Goal: Contribute content

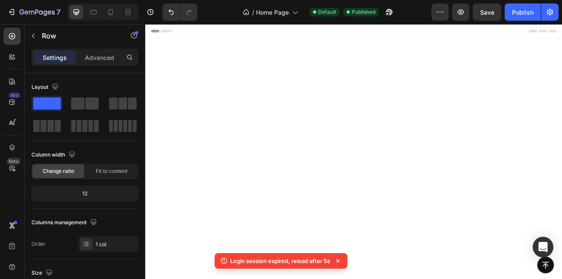
scroll to position [2233, 0]
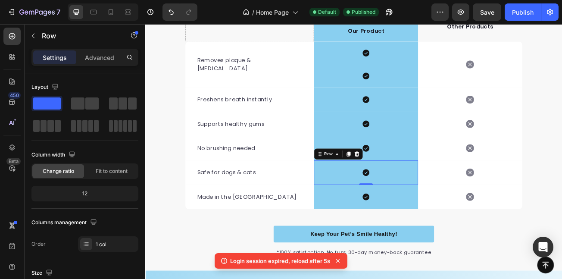
click at [338, 261] on icon at bounding box center [338, 261] width 9 height 9
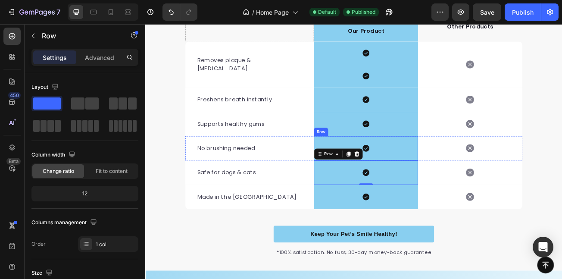
scroll to position [2184, 0]
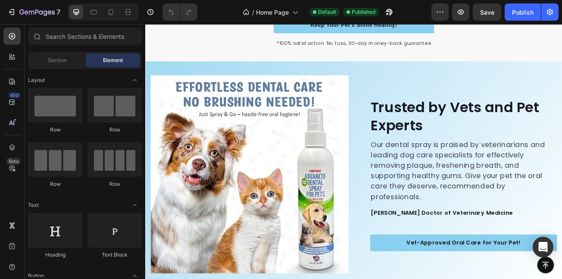
scroll to position [2512, 0]
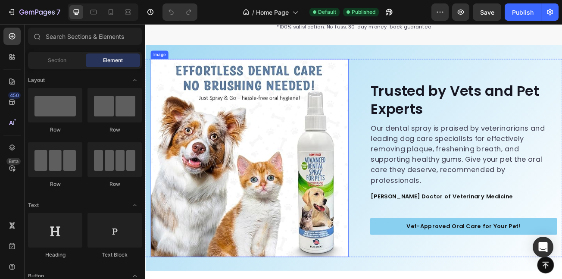
click at [269, 191] on img at bounding box center [275, 190] width 246 height 246
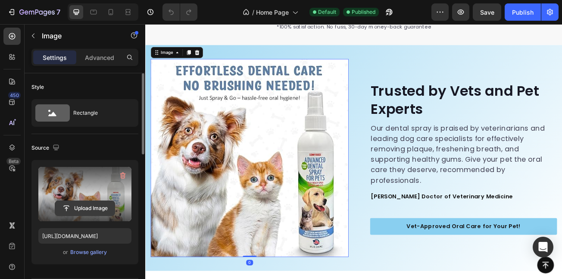
click at [103, 201] on input "file" at bounding box center [84, 208] width 59 height 15
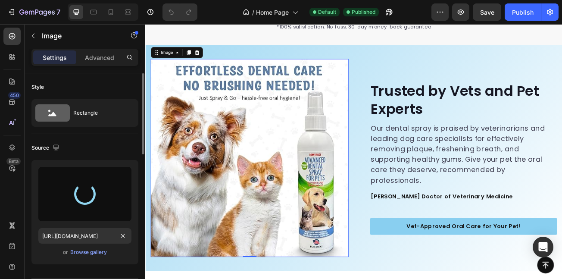
type input "[URL][DOMAIN_NAME]"
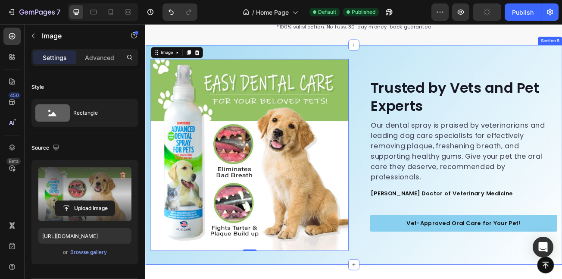
click at [455, 61] on div "Image 0 Image Trusted by Vets and Pet Experts Heading Our dental spray is prais…" at bounding box center [403, 186] width 517 height 272
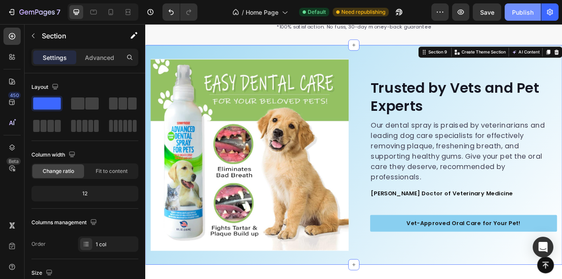
click at [532, 9] on div "Publish" at bounding box center [523, 12] width 22 height 9
